Goal: Task Accomplishment & Management: Complete application form

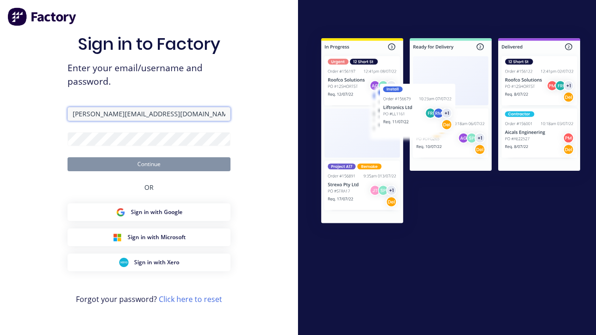
type input "[PERSON_NAME][EMAIL_ADDRESS][DOMAIN_NAME]"
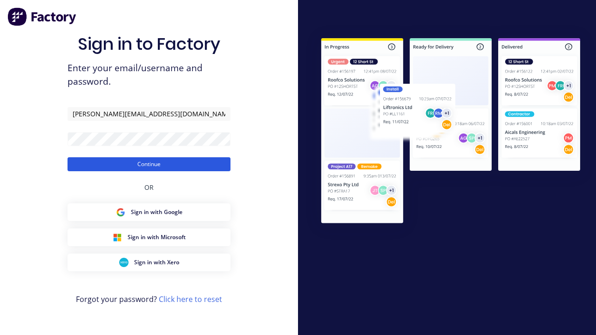
click at [149, 164] on button "Continue" at bounding box center [149, 164] width 163 height 14
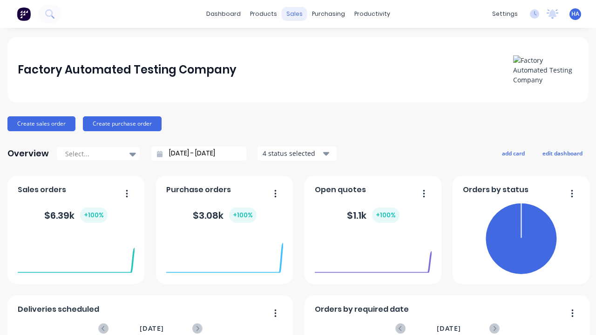
click at [294, 14] on div "sales" at bounding box center [295, 14] width 26 height 14
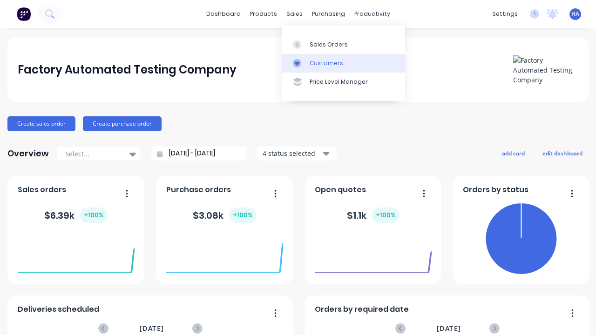
click at [343, 63] on link "Customers" at bounding box center [343, 63] width 123 height 19
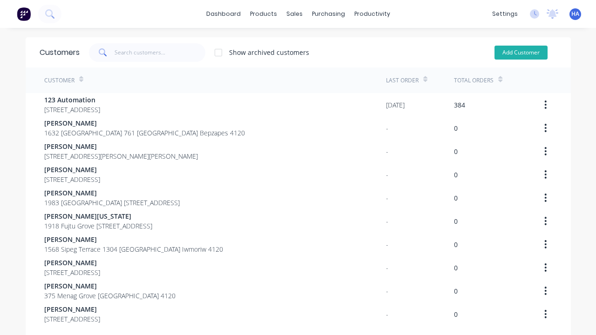
click at [521, 52] on button "Add Customer" at bounding box center [521, 53] width 53 height 14
select select "AU"
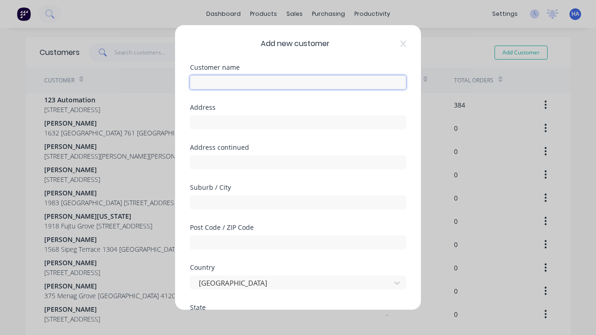
click at [298, 82] on input "text" at bounding box center [298, 82] width 216 height 14
type input "[PERSON_NAME]"
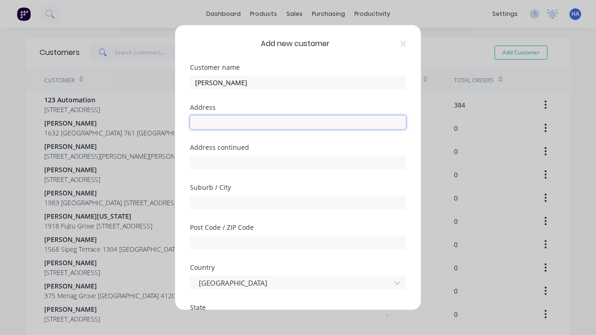
click at [298, 123] on input "text" at bounding box center [298, 123] width 216 height 14
type input "102 [GEOGRAPHIC_DATA]"
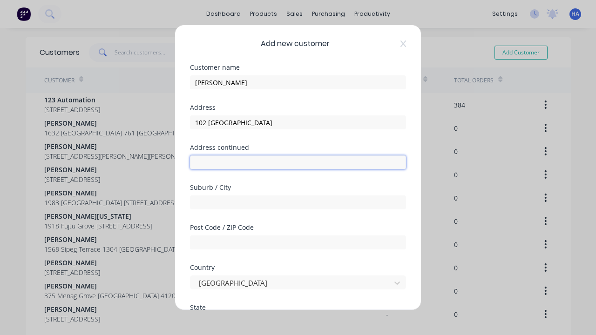
click at [298, 163] on input "text" at bounding box center [298, 163] width 216 height 14
type input "684 Erido View"
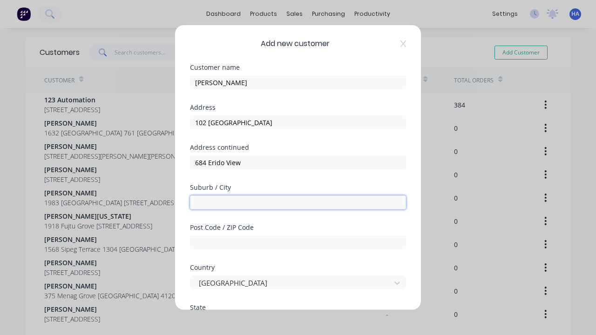
click at [298, 203] on input "text" at bounding box center [298, 203] width 216 height 14
type input "Onolocta"
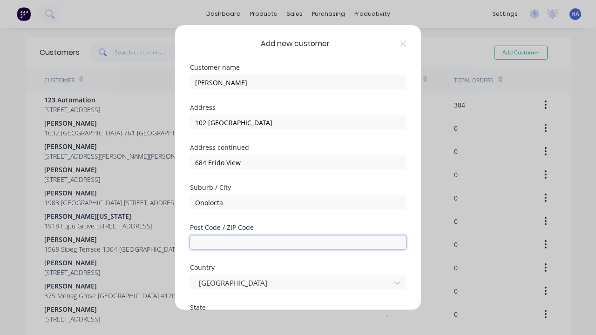
click at [298, 243] on input "text" at bounding box center [298, 243] width 216 height 14
type input "4120"
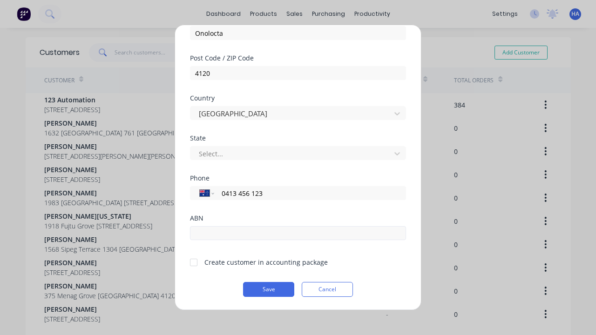
type input "0413 456 123"
click at [298, 233] on input "text" at bounding box center [298, 233] width 216 height 14
type input "12341234"
click at [269, 290] on button "Save" at bounding box center [268, 289] width 51 height 15
